Goal: Task Accomplishment & Management: Use online tool/utility

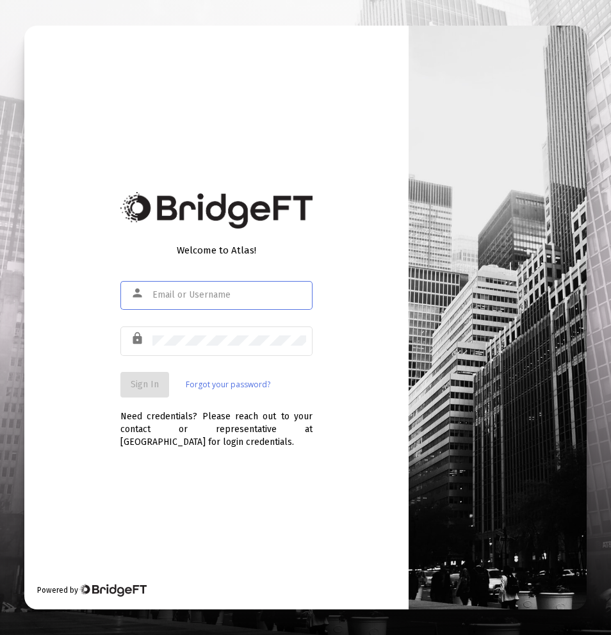
click at [235, 305] on div at bounding box center [229, 294] width 154 height 31
click at [227, 300] on div at bounding box center [229, 294] width 154 height 31
click at [228, 296] on input "text" at bounding box center [229, 295] width 154 height 10
type input "[EMAIL_ADDRESS][DOMAIN_NAME]"
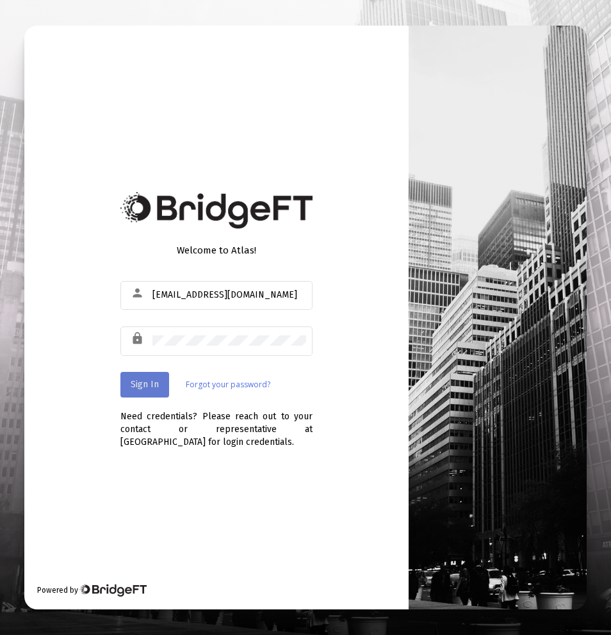
click at [149, 375] on button "Sign In" at bounding box center [144, 385] width 49 height 26
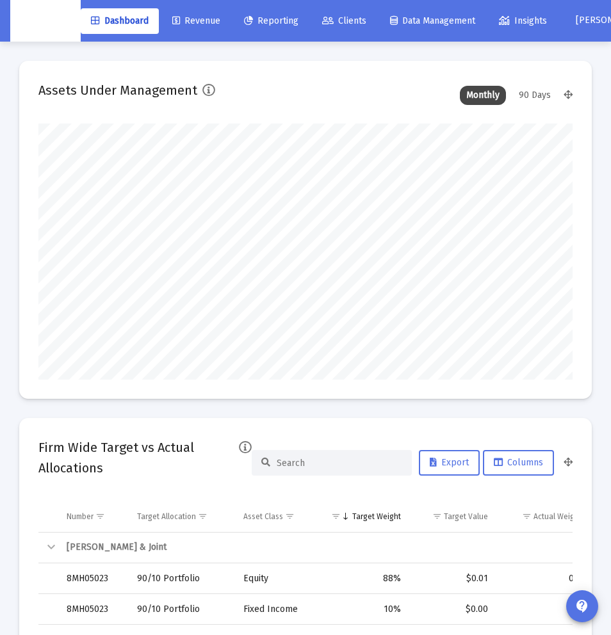
scroll to position [1, 0]
type input "[DATE]"
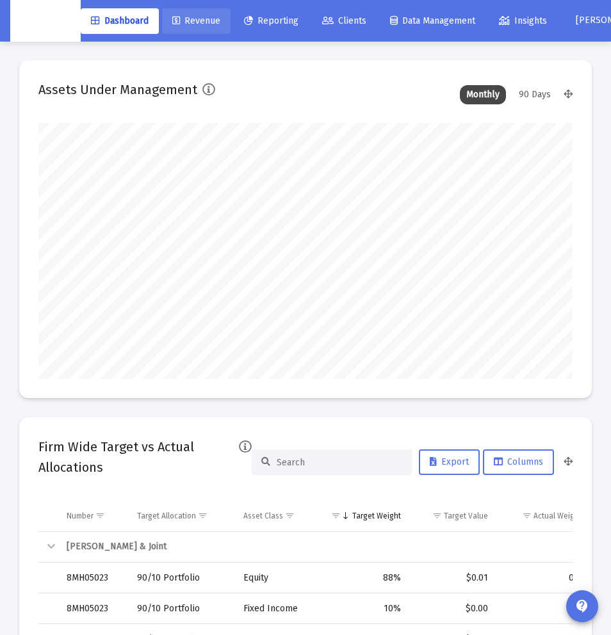
click at [207, 26] on span "Revenue" at bounding box center [196, 20] width 48 height 11
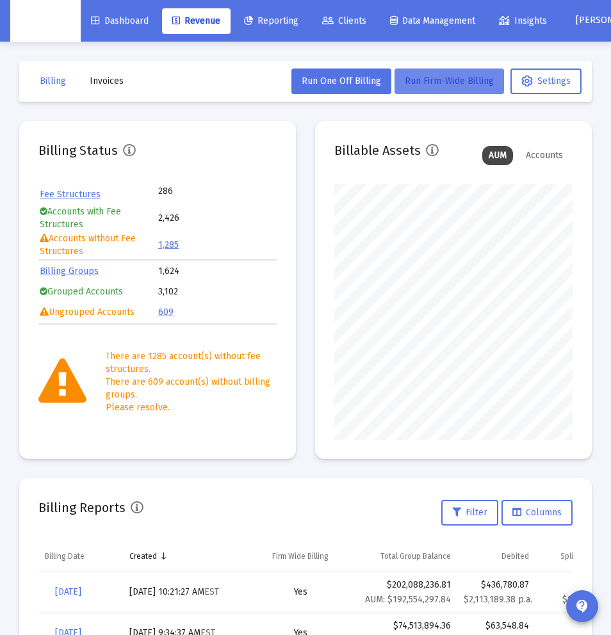
click at [444, 83] on span "Run Firm-Wide Billing" at bounding box center [449, 81] width 89 height 11
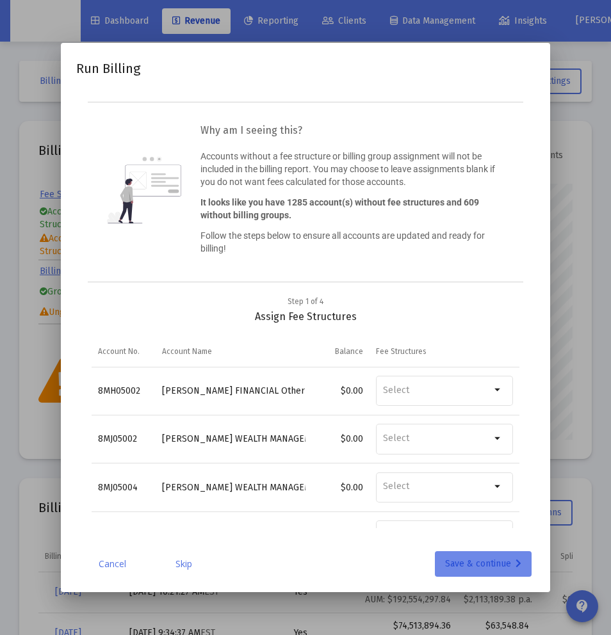
click at [458, 571] on div "Save & continue" at bounding box center [483, 564] width 76 height 26
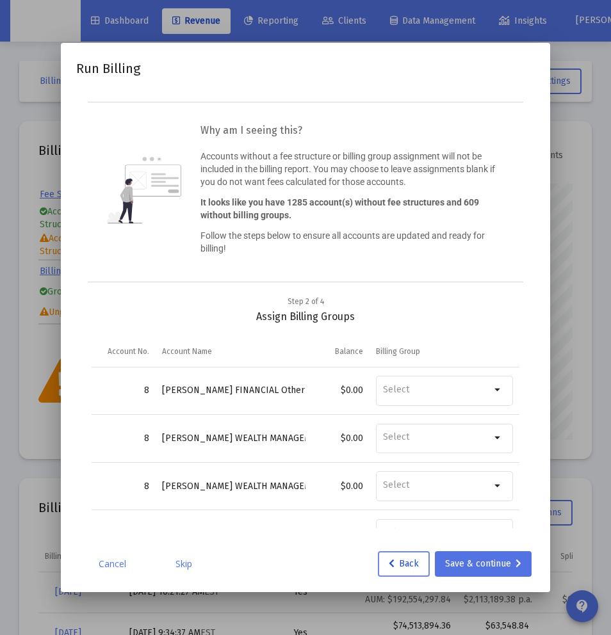
click at [410, 565] on span "Back" at bounding box center [404, 563] width 30 height 11
click at [111, 567] on link "Cancel" at bounding box center [112, 564] width 64 height 13
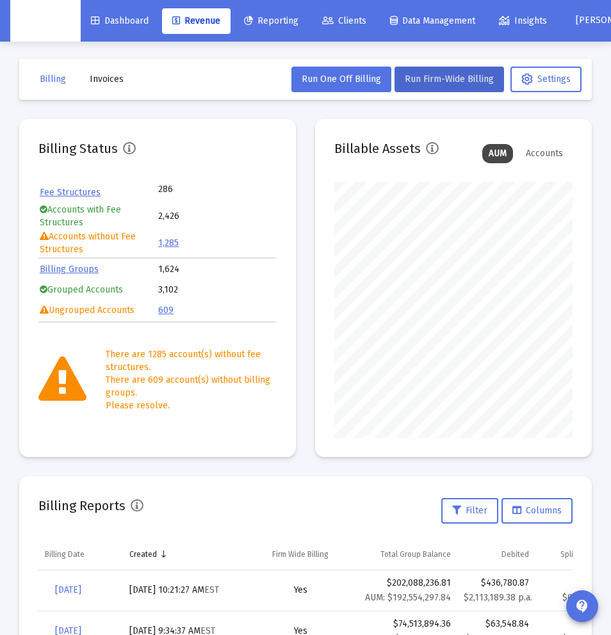
scroll to position [6, 0]
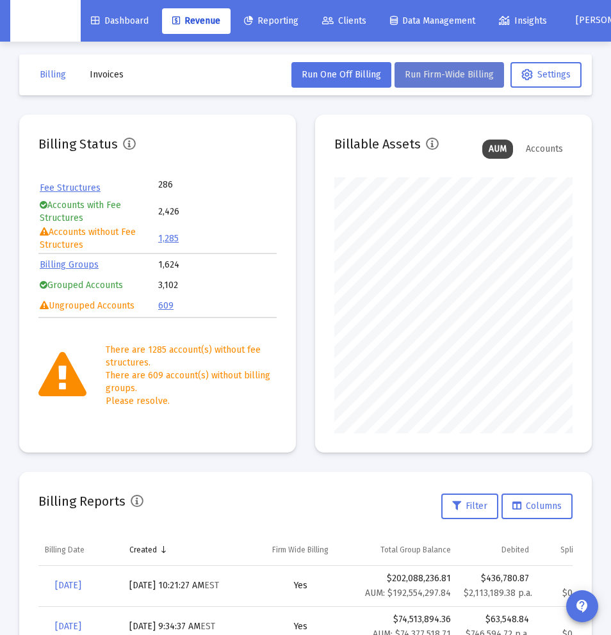
click at [469, 81] on button "Run Firm-Wide Billing" at bounding box center [449, 75] width 110 height 26
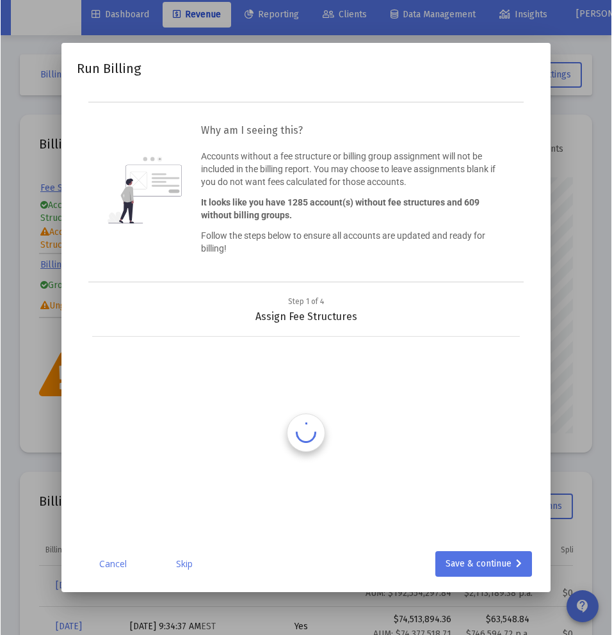
scroll to position [0, 0]
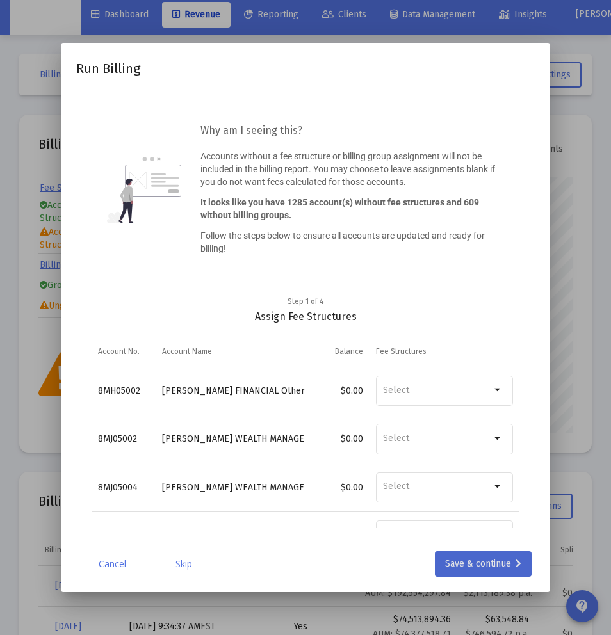
click at [460, 559] on div "Save & continue" at bounding box center [483, 564] width 76 height 26
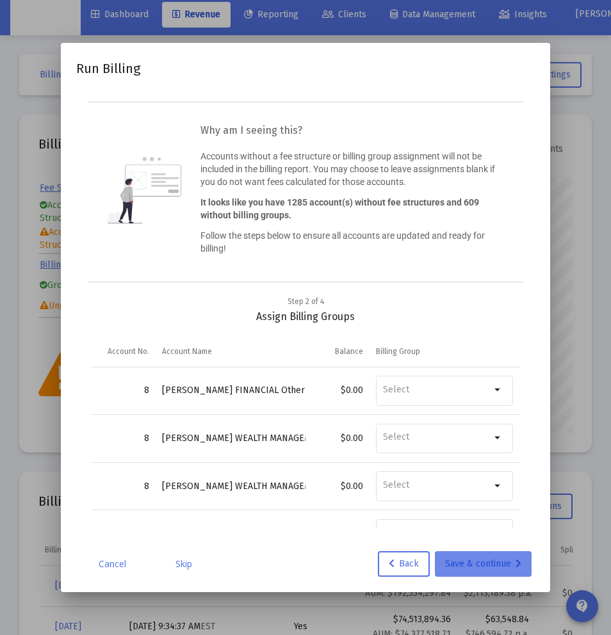
click at [474, 572] on div "Save & continue" at bounding box center [483, 564] width 76 height 26
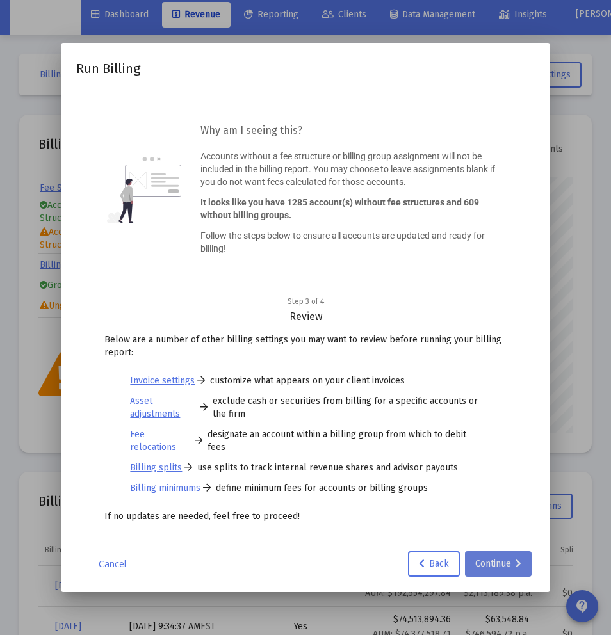
click at [491, 568] on div "Continue" at bounding box center [498, 564] width 46 height 26
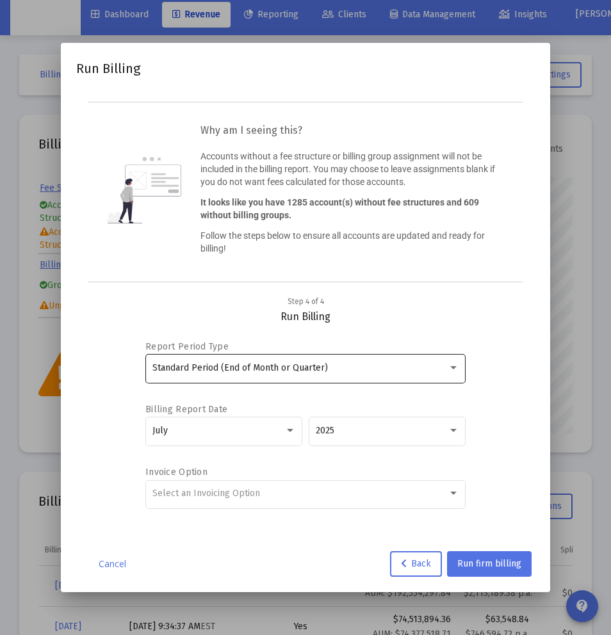
click at [434, 373] on div "Standard Period (End of Month or Quarter)" at bounding box center [305, 367] width 307 height 31
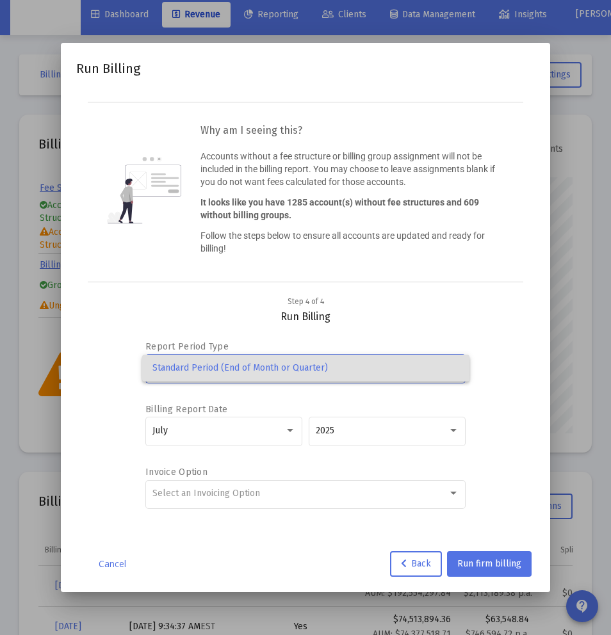
click at [538, 377] on div at bounding box center [305, 317] width 611 height 635
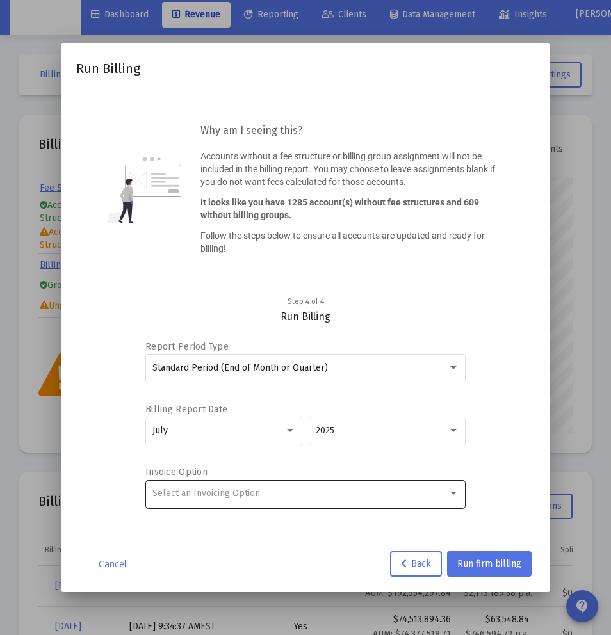
click at [441, 487] on div "Select an Invoicing Option" at bounding box center [305, 493] width 307 height 31
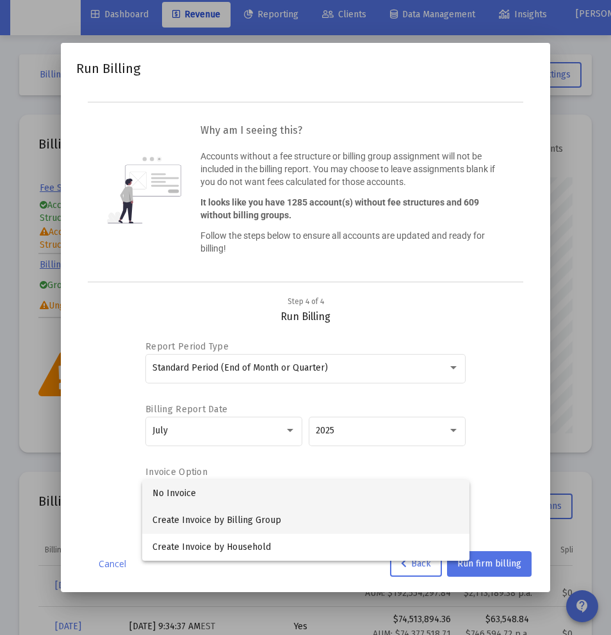
click at [368, 514] on span "Create Invoice by Billing Group" at bounding box center [305, 520] width 307 height 27
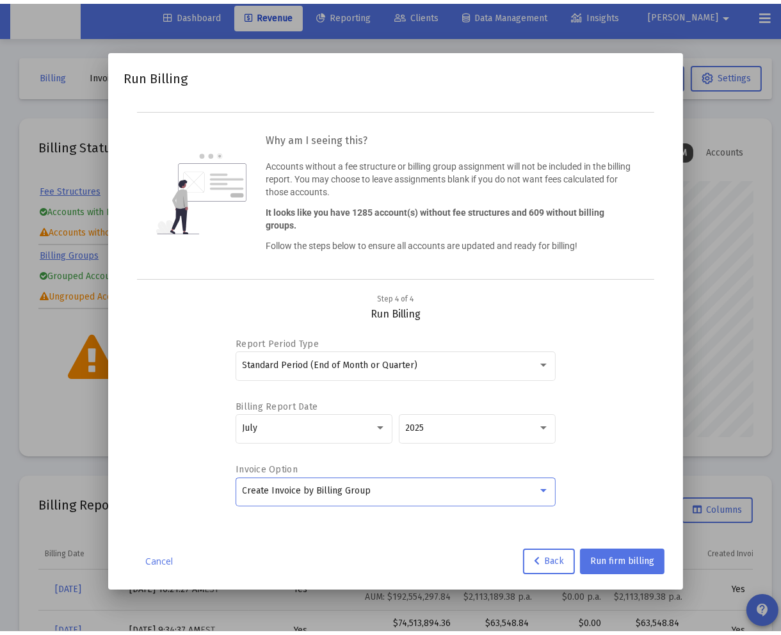
scroll to position [640104, 640037]
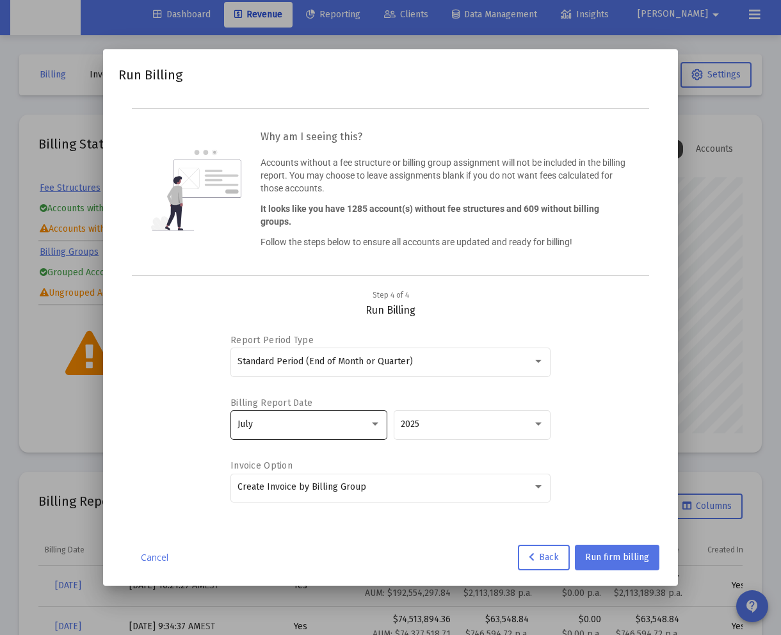
click at [375, 430] on div "July" at bounding box center [309, 424] width 143 height 31
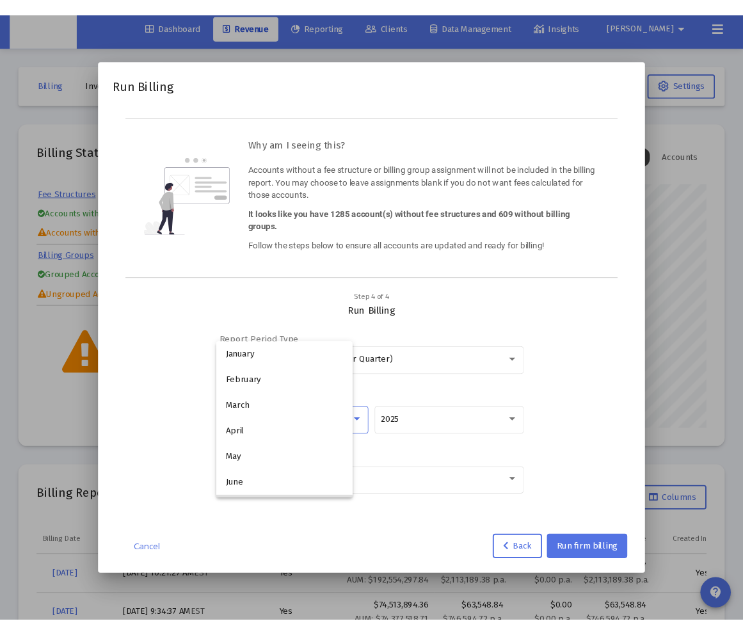
scroll to position [93, 0]
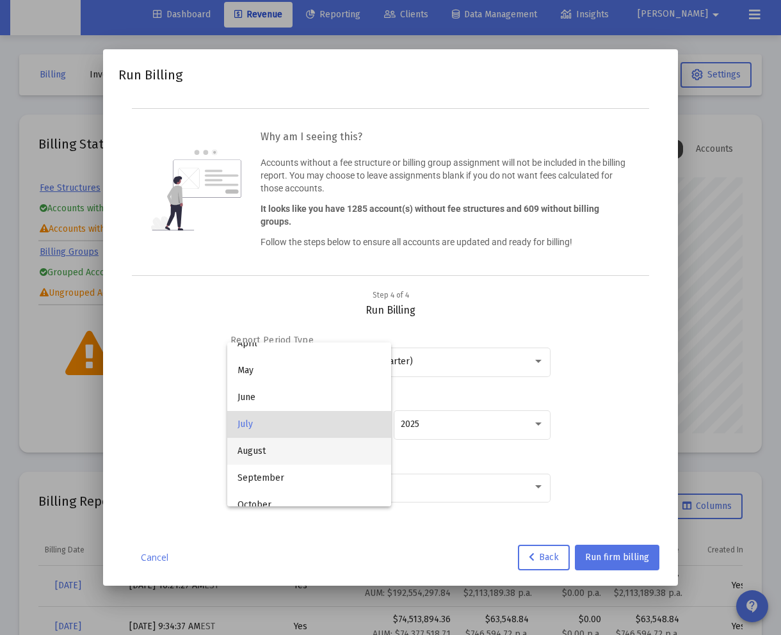
click at [329, 451] on span "August" at bounding box center [309, 451] width 143 height 27
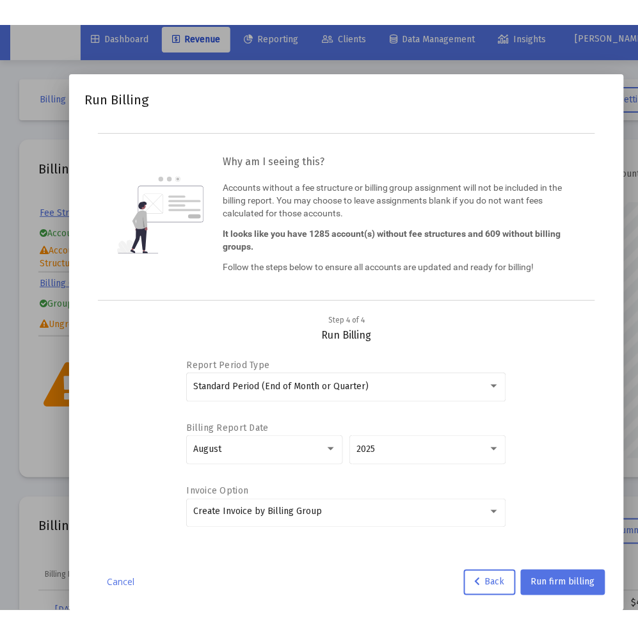
scroll to position [640104, 640108]
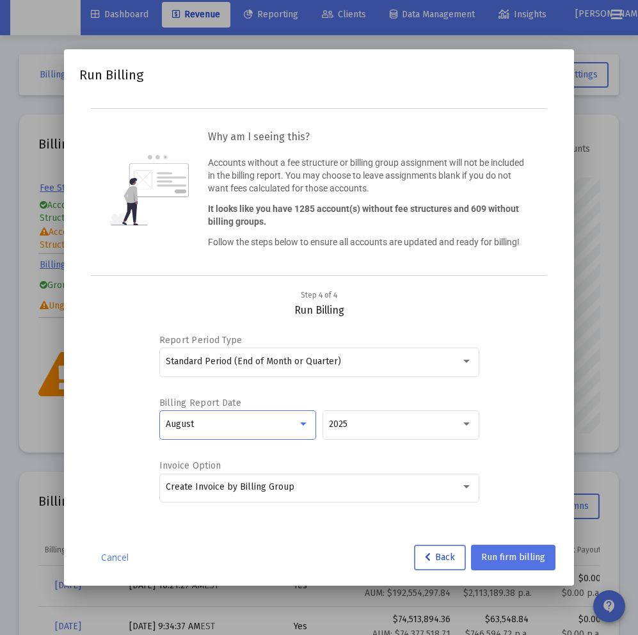
click at [431, 558] on span "Back" at bounding box center [440, 557] width 30 height 11
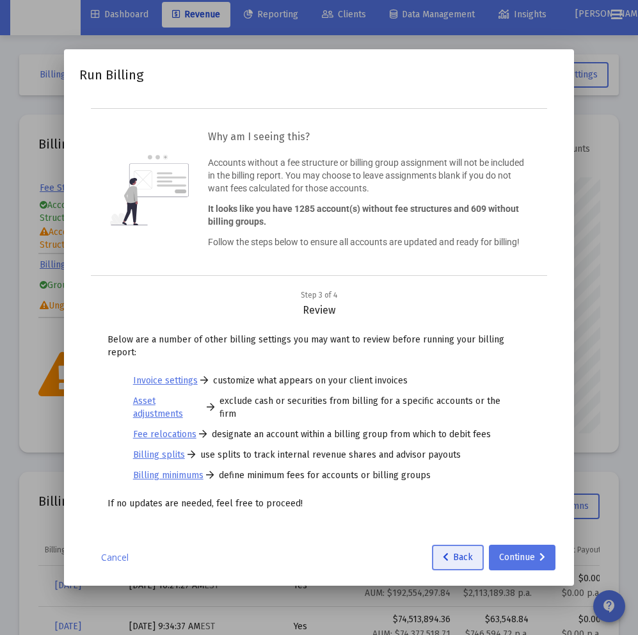
click at [435, 557] on button "Back" at bounding box center [458, 558] width 52 height 26
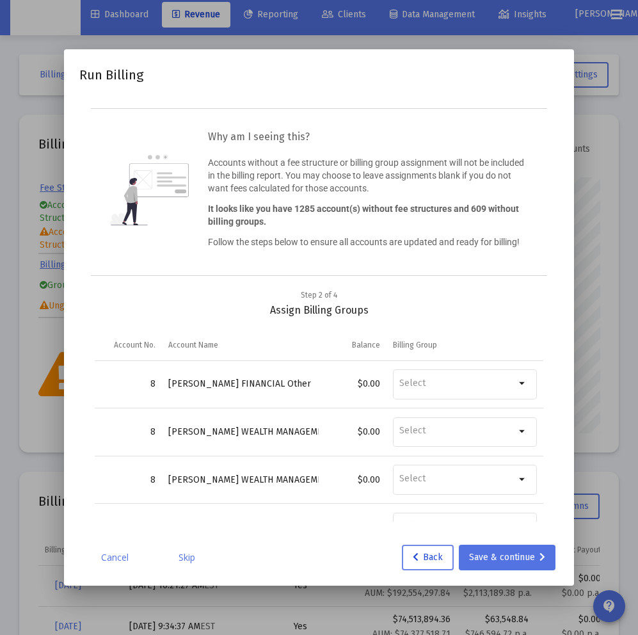
click at [435, 557] on span "Back" at bounding box center [428, 557] width 30 height 11
drag, startPoint x: 305, startPoint y: 544, endPoint x: 223, endPoint y: 548, distance: 82.7
click at [298, 545] on div "Run Billing Why am I seeing this? Accounts without a fee structure or billing g…" at bounding box center [319, 318] width 480 height 506
click at [127, 556] on link "Cancel" at bounding box center [115, 557] width 64 height 13
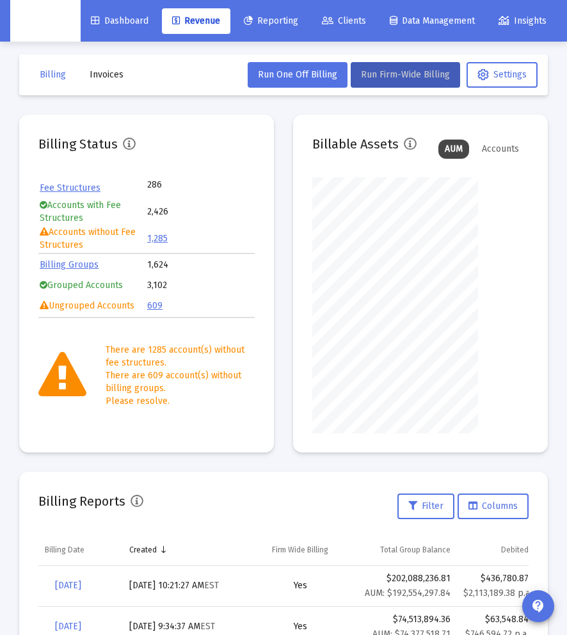
scroll to position [256, 216]
